Goal: Task Accomplishment & Management: Manage account settings

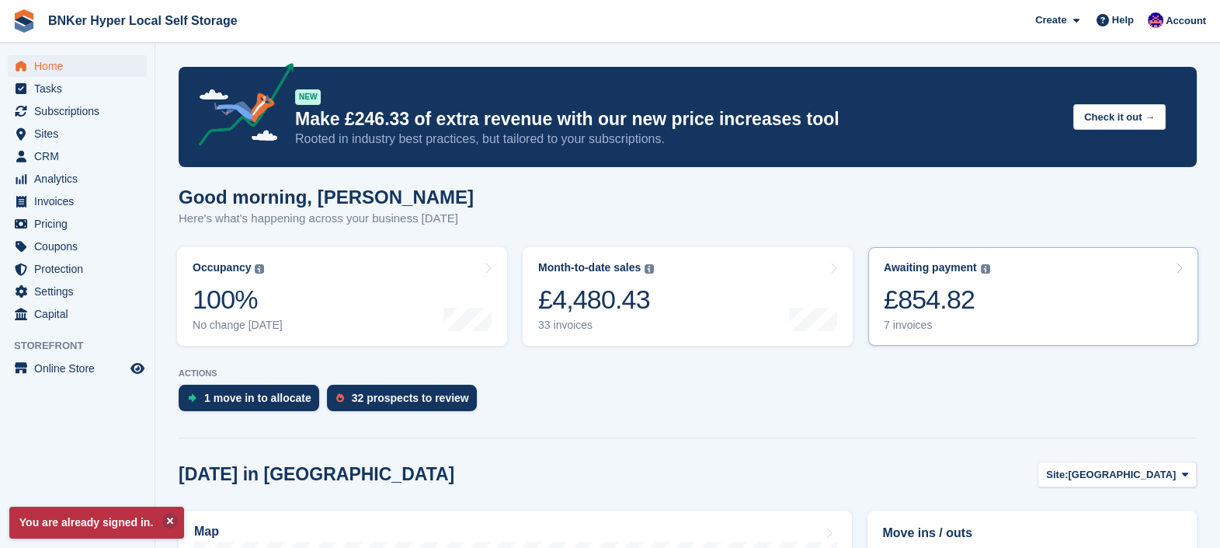
click at [917, 317] on div "Awaiting payment The total outstanding balance on all open invoices. £854.82 7 …" at bounding box center [937, 296] width 106 height 71
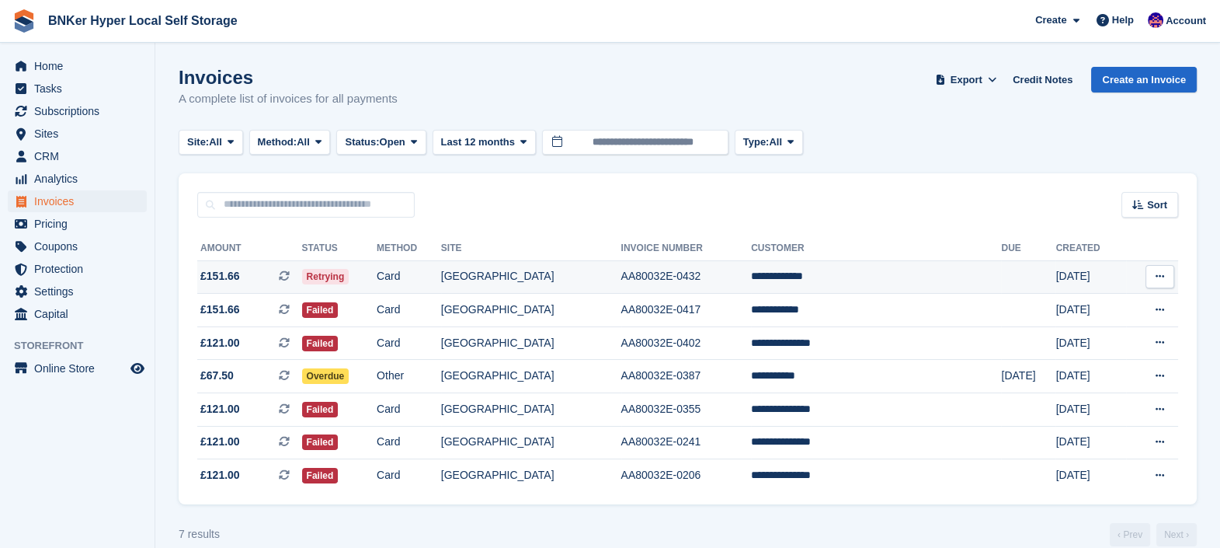
click at [621, 276] on td "[GEOGRAPHIC_DATA]" at bounding box center [531, 276] width 180 height 33
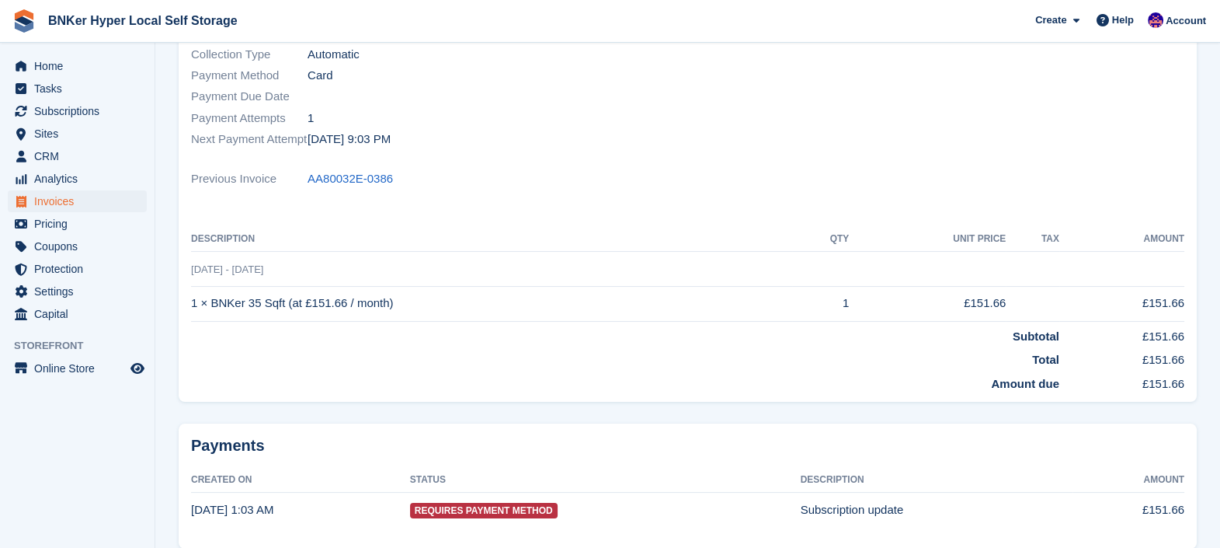
scroll to position [328, 0]
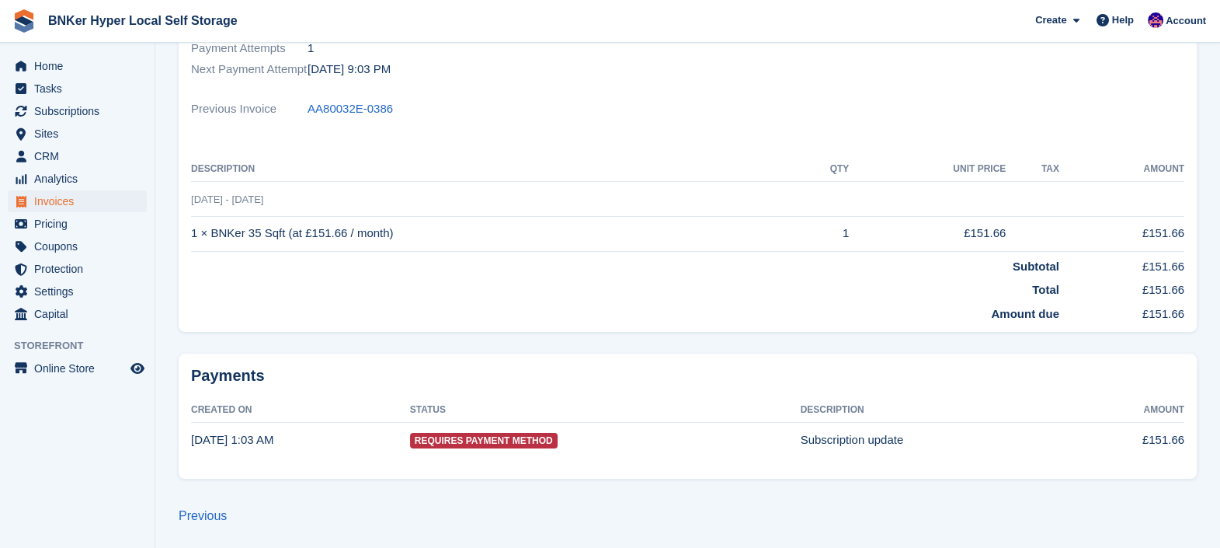
click at [454, 440] on span "Requires Payment Method" at bounding box center [484, 441] width 148 height 16
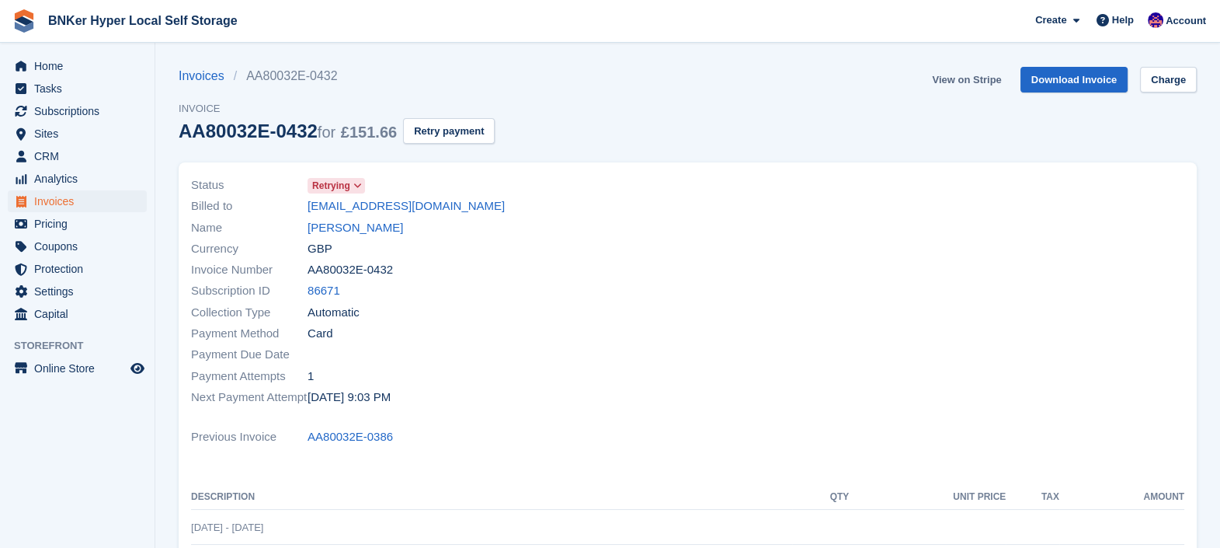
click at [965, 83] on link "View on Stripe" at bounding box center [967, 80] width 82 height 26
click at [206, 77] on link "Invoices" at bounding box center [206, 76] width 55 height 19
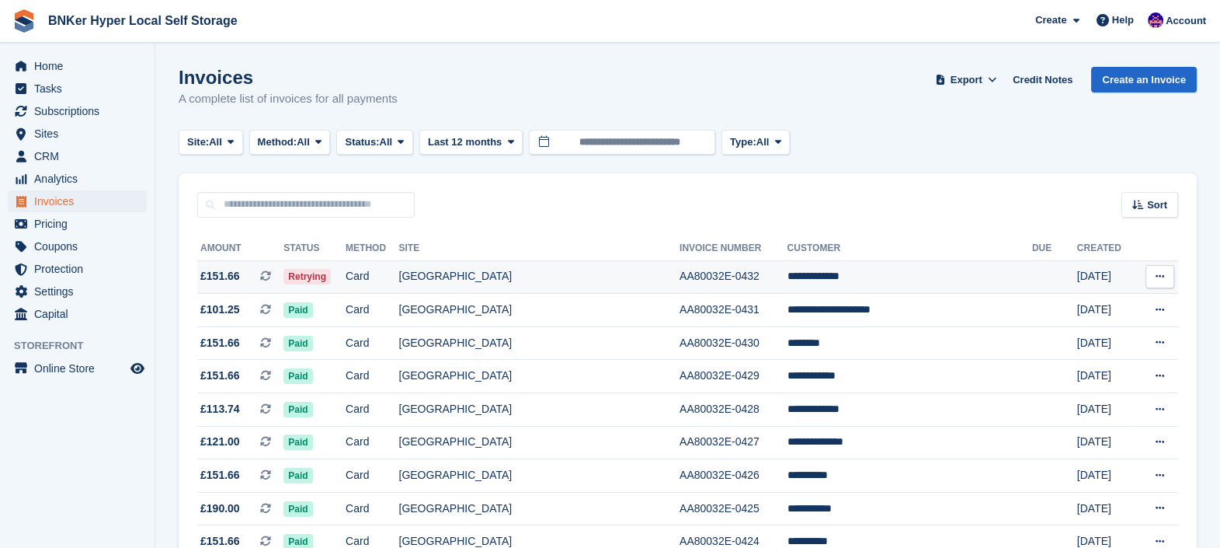
click at [460, 272] on td "[GEOGRAPHIC_DATA]" at bounding box center [539, 276] width 281 height 33
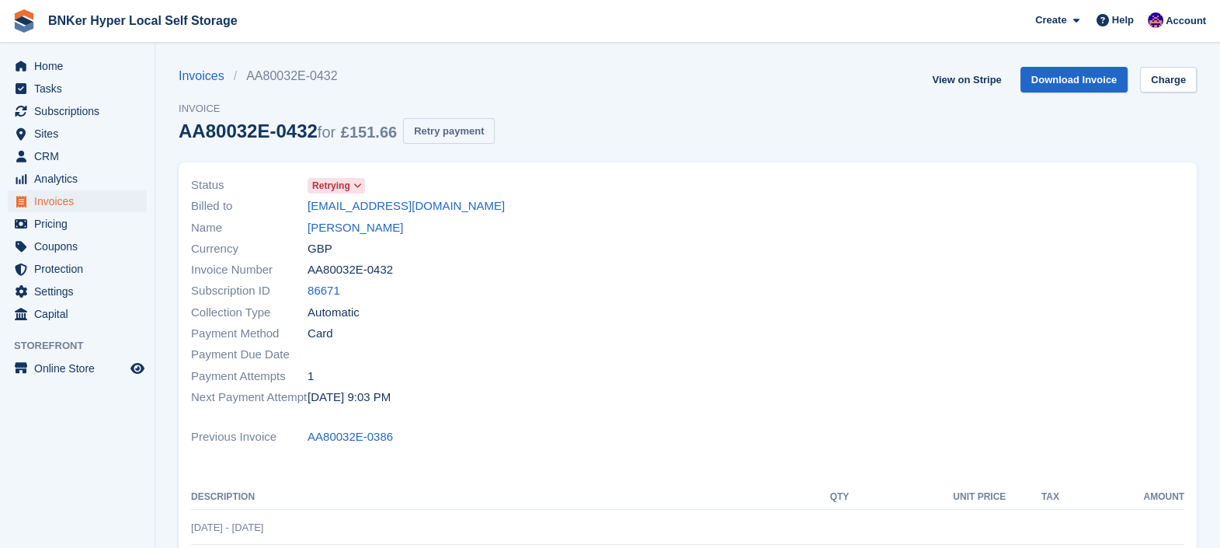
click at [448, 134] on button "Retry payment" at bounding box center [449, 131] width 92 height 26
